Goal: Task Accomplishment & Management: Manage account settings

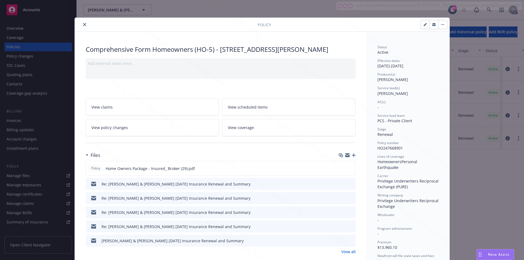
click at [402, 148] on div "Policy number HO247668901" at bounding box center [408, 146] width 61 height 10
drag, startPoint x: 402, startPoint y: 148, endPoint x: 376, endPoint y: 148, distance: 26.5
click at [378, 148] on div "Policy number HO247668901" at bounding box center [408, 146] width 61 height 10
click at [83, 25] on icon "close" at bounding box center [84, 24] width 3 height 3
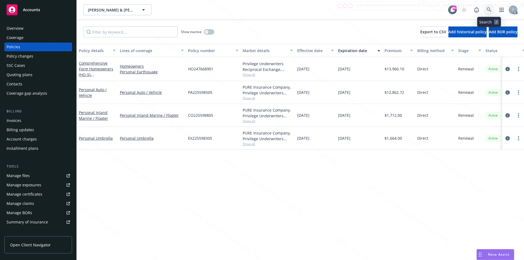
click at [489, 10] on icon at bounding box center [489, 9] width 5 height 5
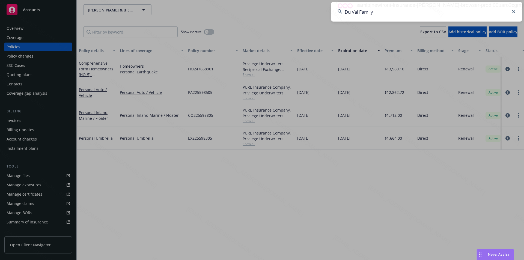
type input "Du Val Family"
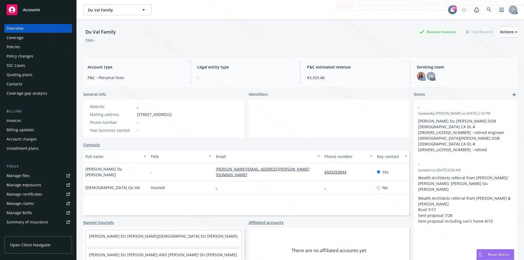
click at [14, 48] on div "Policies" at bounding box center [14, 47] width 14 height 9
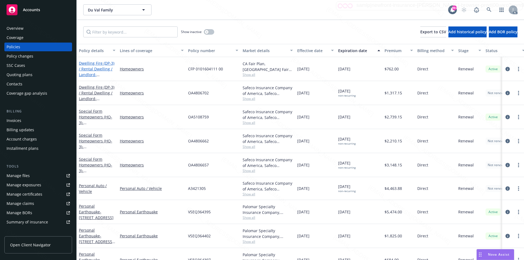
click at [98, 66] on link "Dwelling Fire (DP-3) / Rental Dwelling / Landlord - 149 Garland Los Altos, CA" at bounding box center [97, 72] width 36 height 22
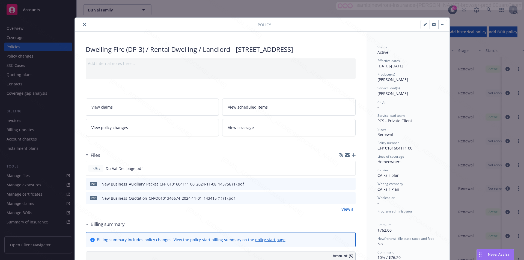
click at [347, 209] on link "View all" at bounding box center [349, 209] width 14 height 6
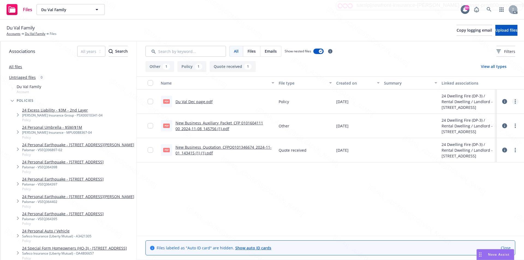
click at [515, 101] on icon "more" at bounding box center [515, 101] width 1 height 4
click at [479, 123] on link "Download" at bounding box center [491, 123] width 54 height 11
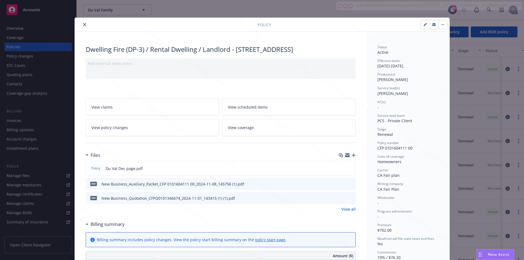
scroll to position [27, 0]
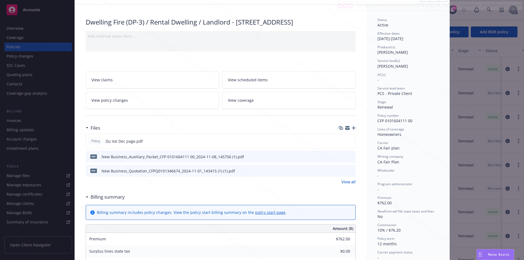
click at [112, 196] on h3 "Billing summary" at bounding box center [108, 197] width 34 height 7
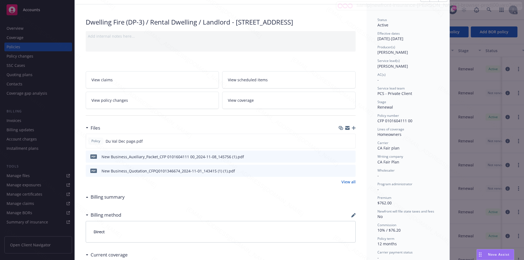
click at [112, 196] on h3 "Billing summary" at bounding box center [108, 197] width 34 height 7
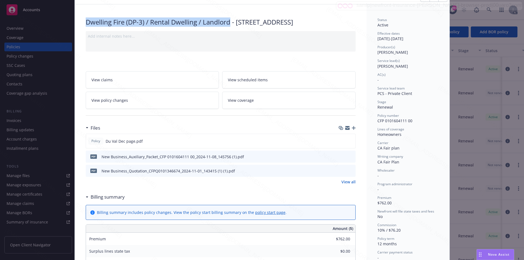
drag, startPoint x: 229, startPoint y: 22, endPoint x: 82, endPoint y: 22, distance: 146.7
click at [82, 22] on div "Dwelling Fire (DP-3) / Rental Dwelling / Landlord - 149 Garland Los Altos, CA A…" at bounding box center [221, 252] width 292 height 496
copy div "Dwelling Fire (DP-3) / Rental Dwelling / Landlord"
drag, startPoint x: 388, startPoint y: 135, endPoint x: 371, endPoint y: 135, distance: 16.7
click at [371, 135] on div "Status Active Effective dates 11/09/2024 - 11/09/2025 Producer(s) Tiffany Kippe…" at bounding box center [408, 252] width 83 height 496
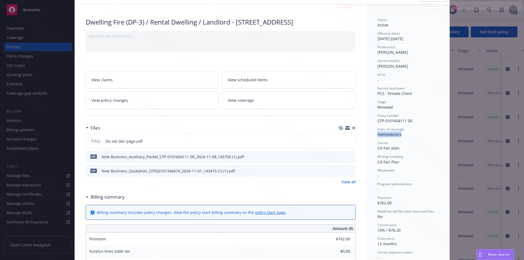
copy span "Homeowners"
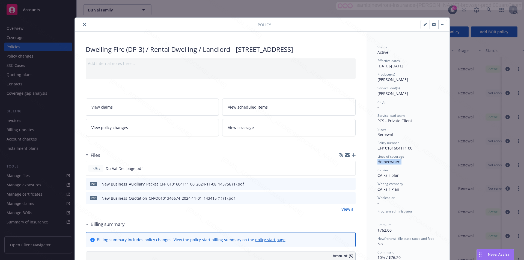
click at [442, 24] on icon "button" at bounding box center [442, 24] width 3 height 1
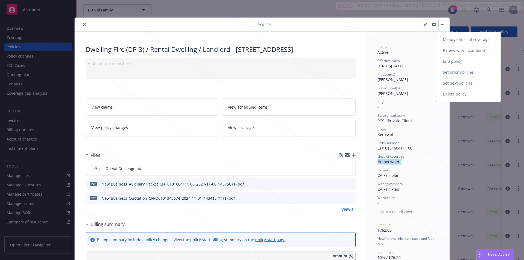
click at [453, 60] on link "End policy" at bounding box center [469, 61] width 64 height 11
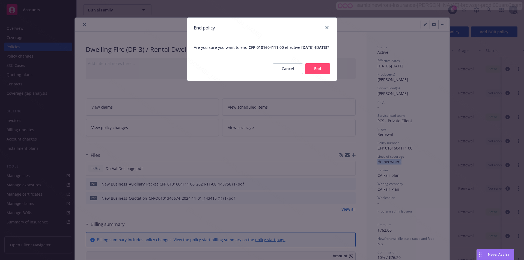
click at [323, 74] on button "End" at bounding box center [317, 68] width 25 height 11
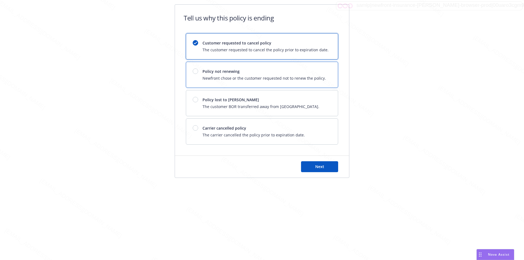
click at [323, 75] on div "Policy not renewing Newfront chose or the customer requested not to renew the p…" at bounding box center [262, 75] width 152 height 26
click at [333, 167] on button "Next" at bounding box center [319, 166] width 37 height 11
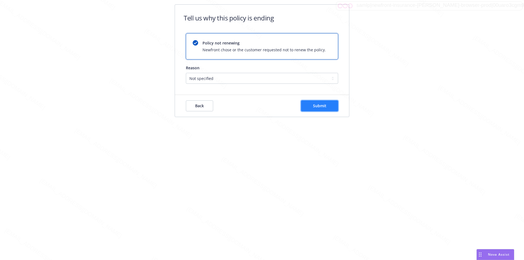
click at [324, 108] on span "Submit" at bounding box center [319, 105] width 13 height 5
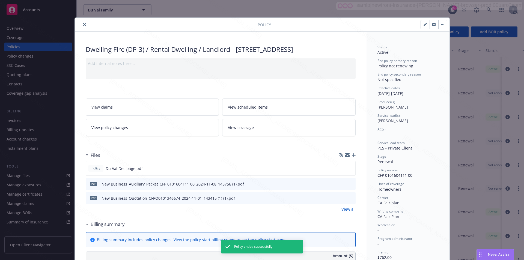
scroll to position [16, 0]
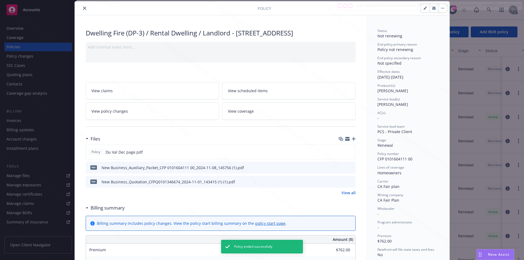
click at [83, 8] on icon "close" at bounding box center [84, 8] width 3 height 3
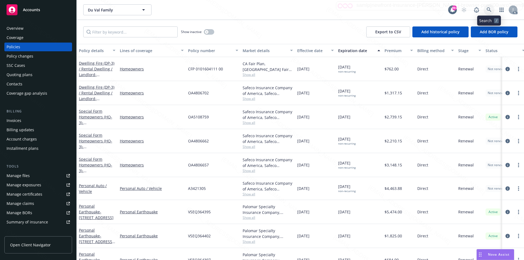
click at [487, 9] on icon at bounding box center [489, 9] width 5 height 5
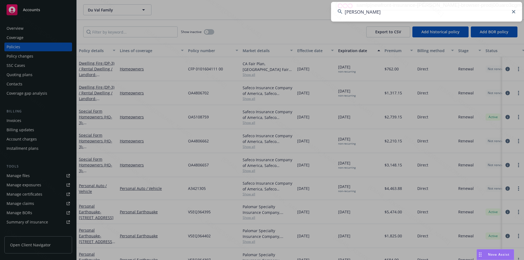
type input "[PERSON_NAME]"
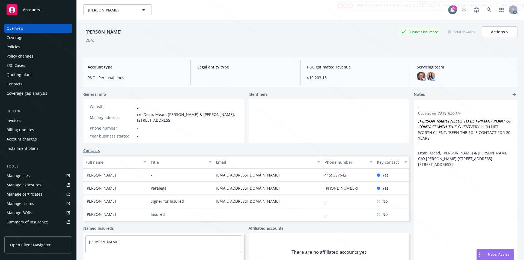
click at [29, 46] on div "Policies" at bounding box center [38, 47] width 63 height 9
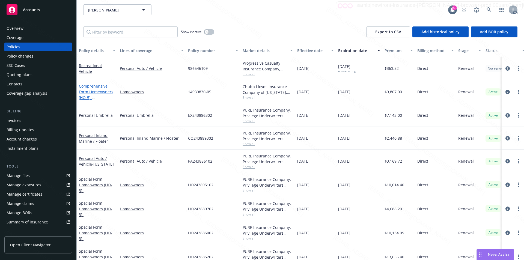
click at [99, 92] on link "Comprehensive Form Homeowners (HO-5) - 306 Darden Hill Rd, Driftwood TX 78619" at bounding box center [96, 98] width 35 height 28
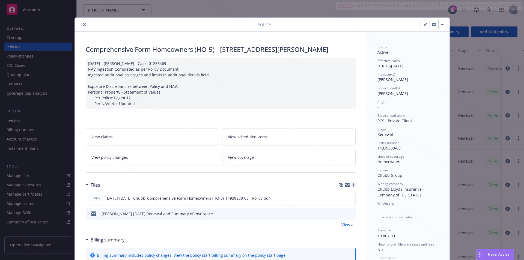
click at [347, 225] on link "View all" at bounding box center [349, 225] width 14 height 6
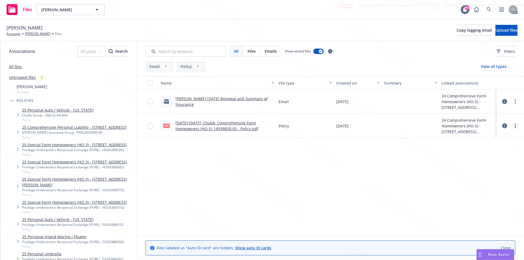
click at [515, 126] on circle "more" at bounding box center [515, 125] width 1 height 1
click at [481, 147] on link "Download" at bounding box center [491, 148] width 54 height 11
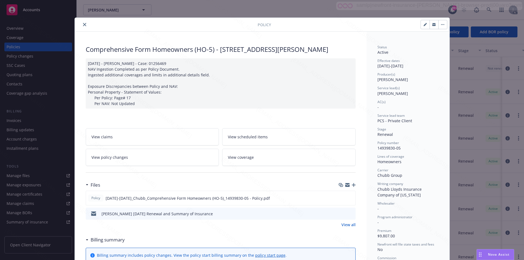
click at [440, 22] on button "button" at bounding box center [443, 24] width 9 height 9
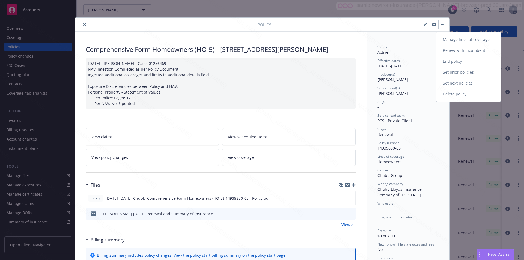
click at [453, 60] on link "End policy" at bounding box center [469, 61] width 64 height 11
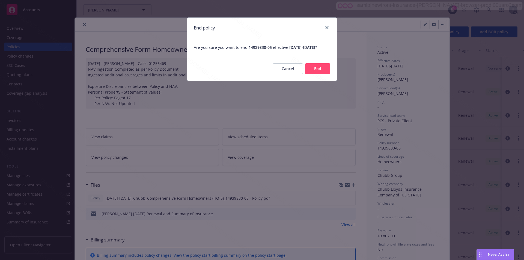
click at [312, 74] on button "End" at bounding box center [317, 68] width 25 height 11
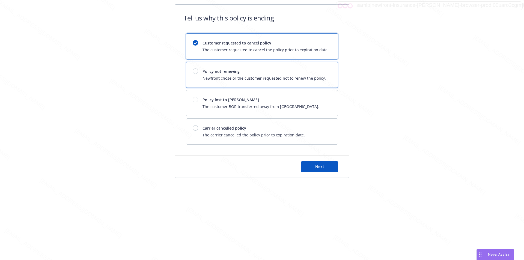
click at [303, 76] on span "Newfront chose or the customer requested not to renew the policy." at bounding box center [264, 78] width 123 height 6
click at [327, 167] on button "Next" at bounding box center [319, 166] width 37 height 11
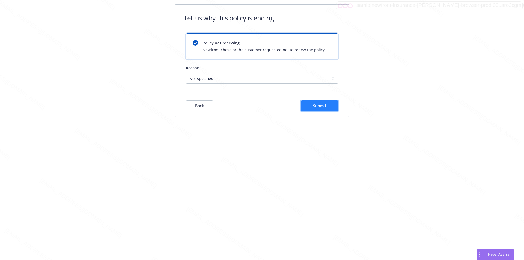
click at [326, 108] on span "Submit" at bounding box center [319, 105] width 13 height 5
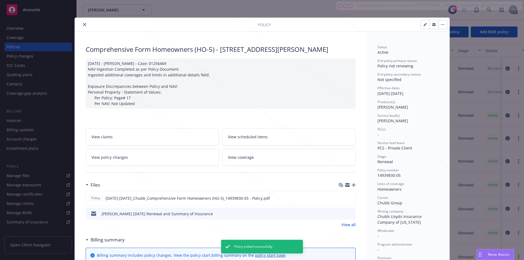
scroll to position [16, 0]
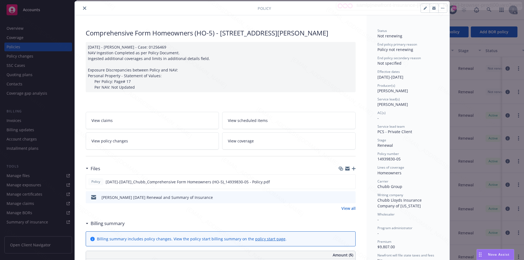
click at [83, 8] on icon "close" at bounding box center [84, 8] width 3 height 3
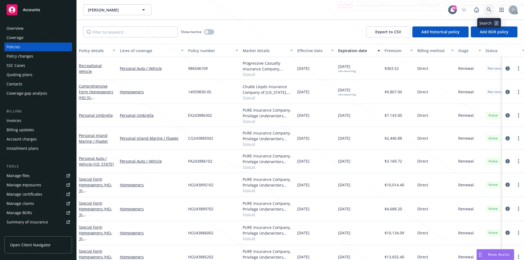
click at [489, 10] on icon at bounding box center [489, 9] width 5 height 5
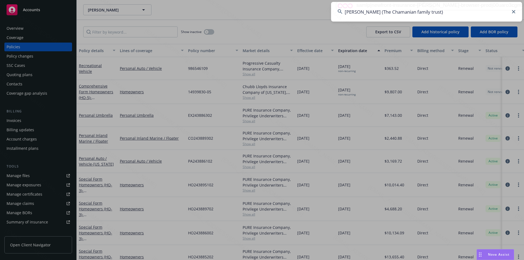
type input "[PERSON_NAME] (The Chamanian family trust)"
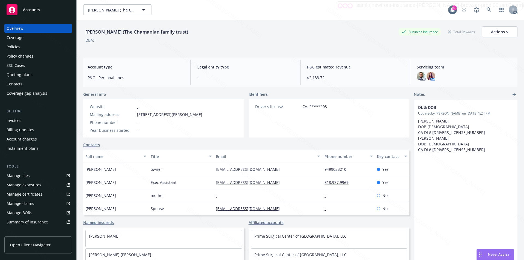
click at [22, 47] on div "Policies" at bounding box center [38, 47] width 63 height 9
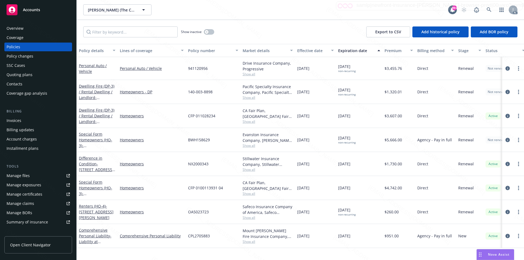
click at [24, 29] on div "Overview" at bounding box center [38, 28] width 63 height 9
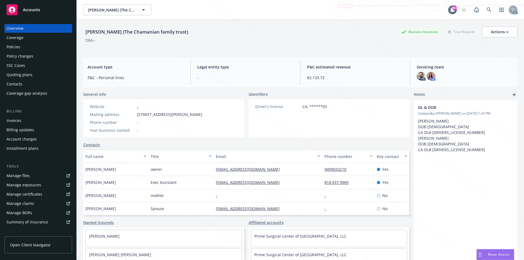
click at [136, 115] on div "Mailing address [STREET_ADDRESS][PERSON_NAME]" at bounding box center [146, 115] width 117 height 6
drag, startPoint x: 138, startPoint y: 115, endPoint x: 172, endPoint y: 114, distance: 34.4
click at [172, 114] on span "[STREET_ADDRESS][PERSON_NAME]" at bounding box center [169, 115] width 65 height 6
copy span "1450 [PERSON_NAME] R"
click at [25, 47] on div "Policies" at bounding box center [38, 47] width 63 height 9
